Goal: Information Seeking & Learning: Learn about a topic

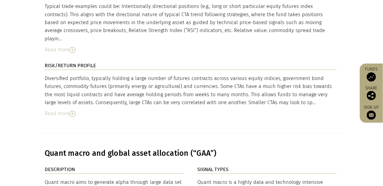
scroll to position [1970, 0]
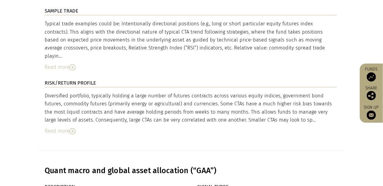
click at [156, 92] on div "Diversified portfolio, typically holding a large number of futures contracts ac…" at bounding box center [191, 108] width 292 height 32
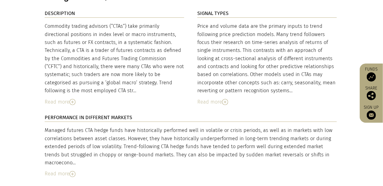
click at [144, 127] on div "Managed futures CTA hedge funds have historically performed well in volatile or…" at bounding box center [191, 147] width 292 height 40
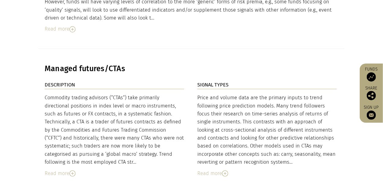
scroll to position [1718, 0]
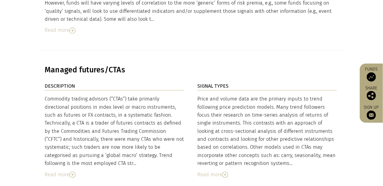
click at [144, 105] on div "Commodity trading advisors (“CTAs”) take primarily directional positions in ind…" at bounding box center [114, 131] width 139 height 73
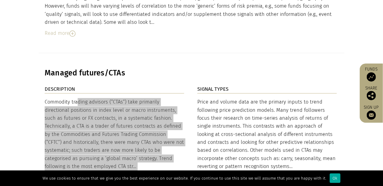
scroll to position [0, 0]
